Goal: Navigation & Orientation: Find specific page/section

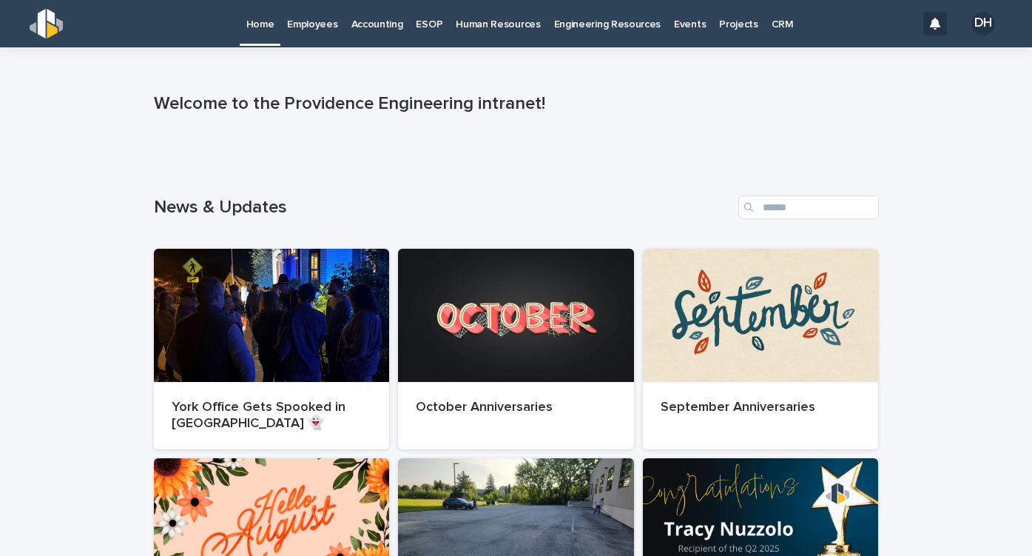
click at [304, 28] on p "Employees" at bounding box center [312, 15] width 50 height 31
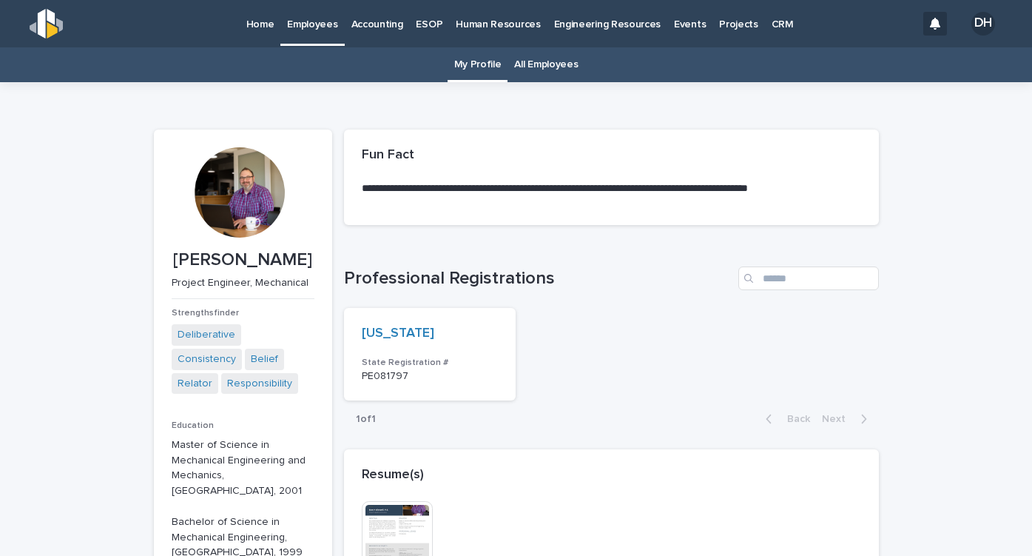
click at [554, 65] on link "All Employees" at bounding box center [546, 64] width 64 height 35
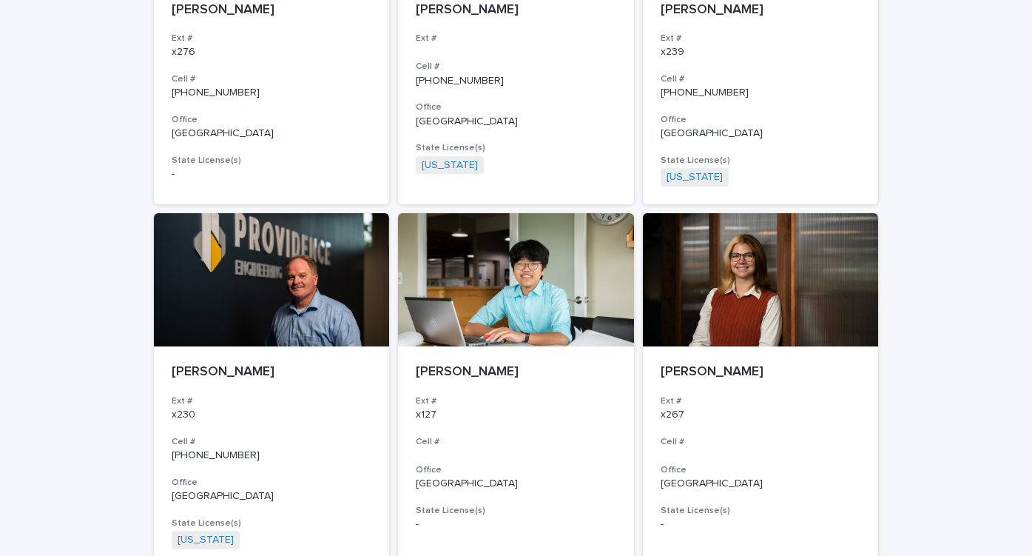
scroll to position [2669, 0]
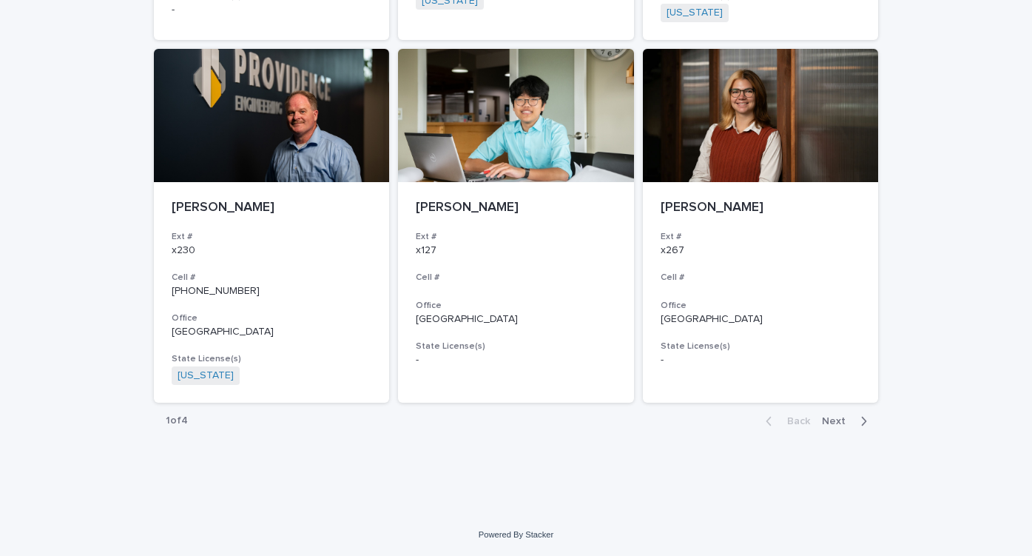
click at [841, 419] on span "Next" at bounding box center [838, 421] width 33 height 10
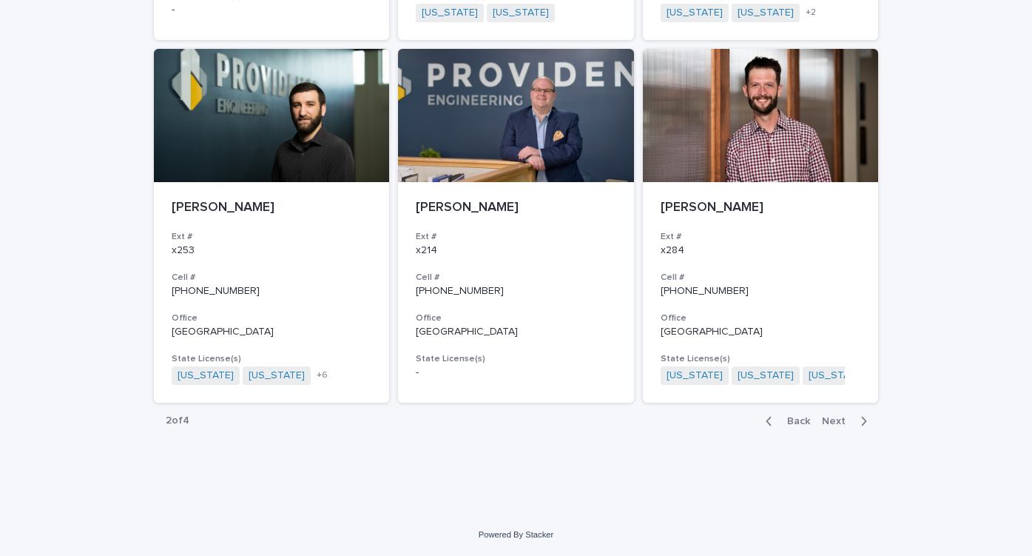
scroll to position [2651, 0]
click at [832, 422] on span "Next" at bounding box center [838, 421] width 33 height 10
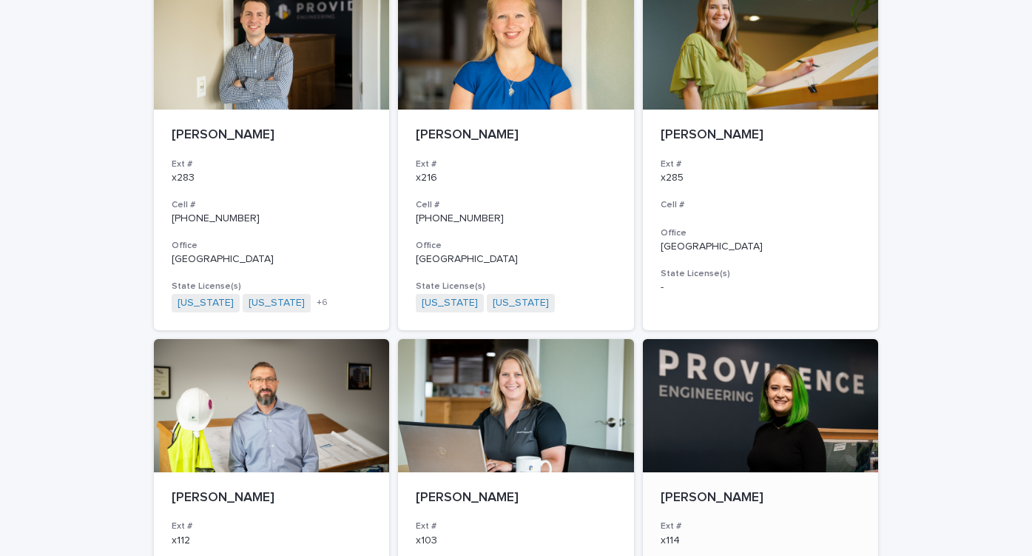
scroll to position [2207, 0]
